Goal: Information Seeking & Learning: Learn about a topic

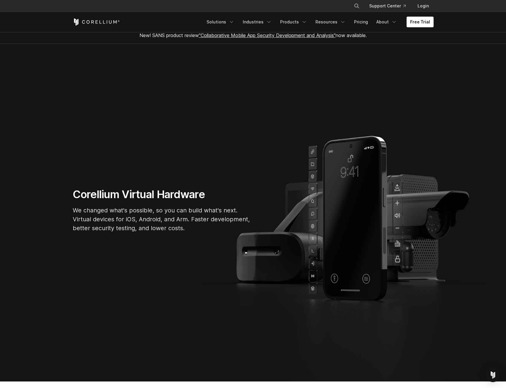
scroll to position [5, 0]
click at [361, 221] on div "Corellium Virtual Hardware We changed what's possible, so you can build what's …" at bounding box center [253, 212] width 372 height 50
click at [305, 23] on icon "Navigation Menu" at bounding box center [304, 22] width 6 height 6
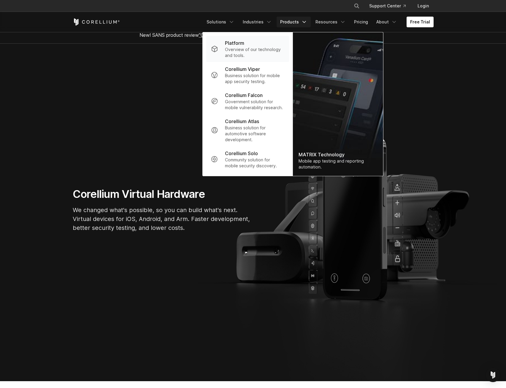
click at [246, 47] on p "Overview of our technology and tools." at bounding box center [254, 53] width 59 height 12
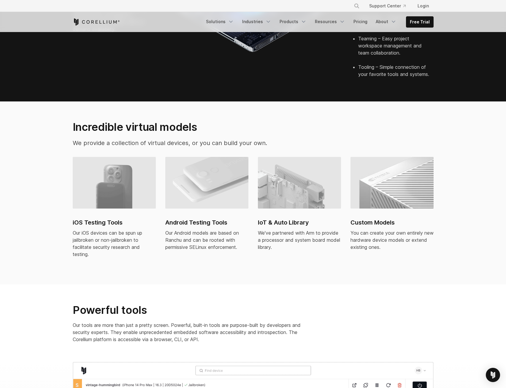
scroll to position [317, 0]
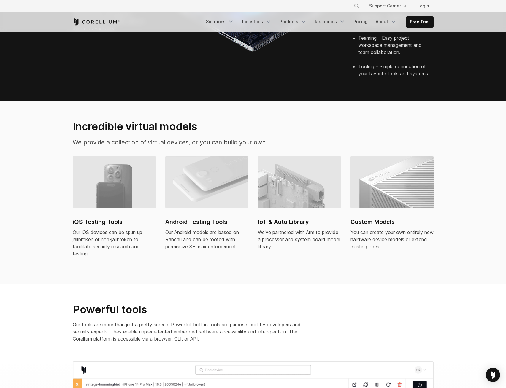
click at [90, 184] on img at bounding box center [114, 182] width 83 height 52
click at [234, 138] on p "We provide a collection of virtual devices, or you can build your own." at bounding box center [191, 142] width 236 height 9
drag, startPoint x: 87, startPoint y: 137, endPoint x: 278, endPoint y: 144, distance: 191.4
click at [278, 144] on section "Incredible virtual models We provide a collection of virtual devices, or you ca…" at bounding box center [253, 192] width 506 height 183
click at [289, 231] on div "We've partnered with Arm to provide a processor and system board model library." at bounding box center [299, 239] width 83 height 21
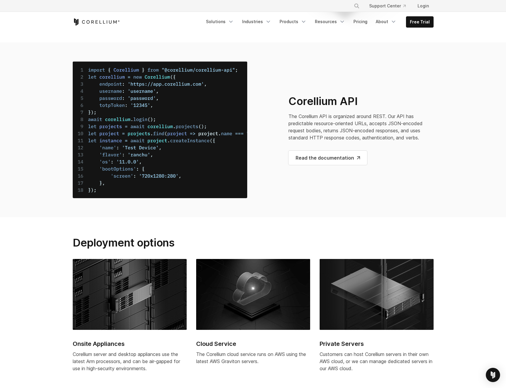
scroll to position [2227, 0]
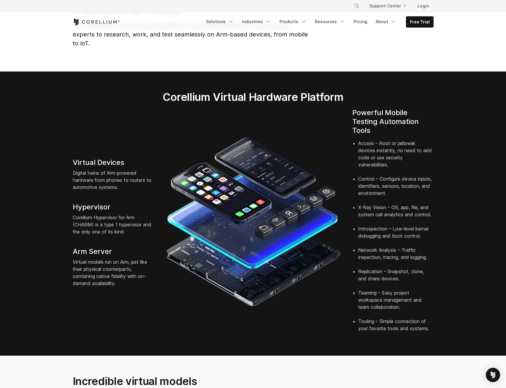
scroll to position [0, 0]
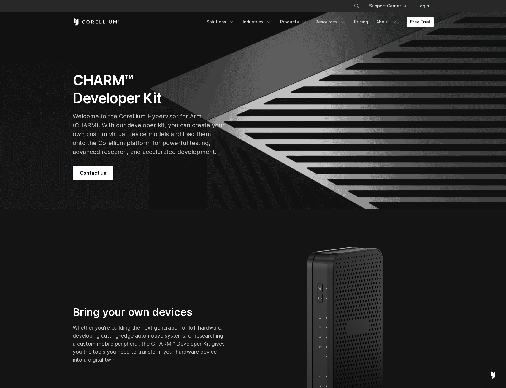
click at [185, 129] on p "Welcome to the Corellium Hypervisor for Arm (CHARM). With our developer kit, yo…" at bounding box center [149, 134] width 152 height 44
